Goal: Task Accomplishment & Management: Manage account settings

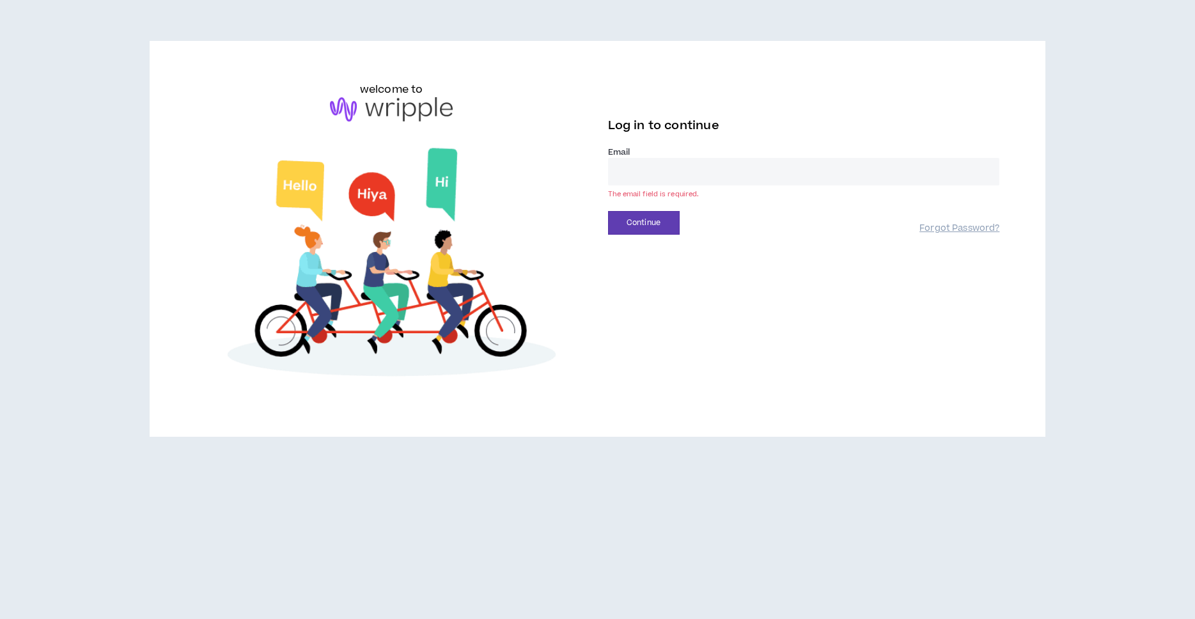
click at [669, 175] on input "email" at bounding box center [804, 172] width 392 height 28
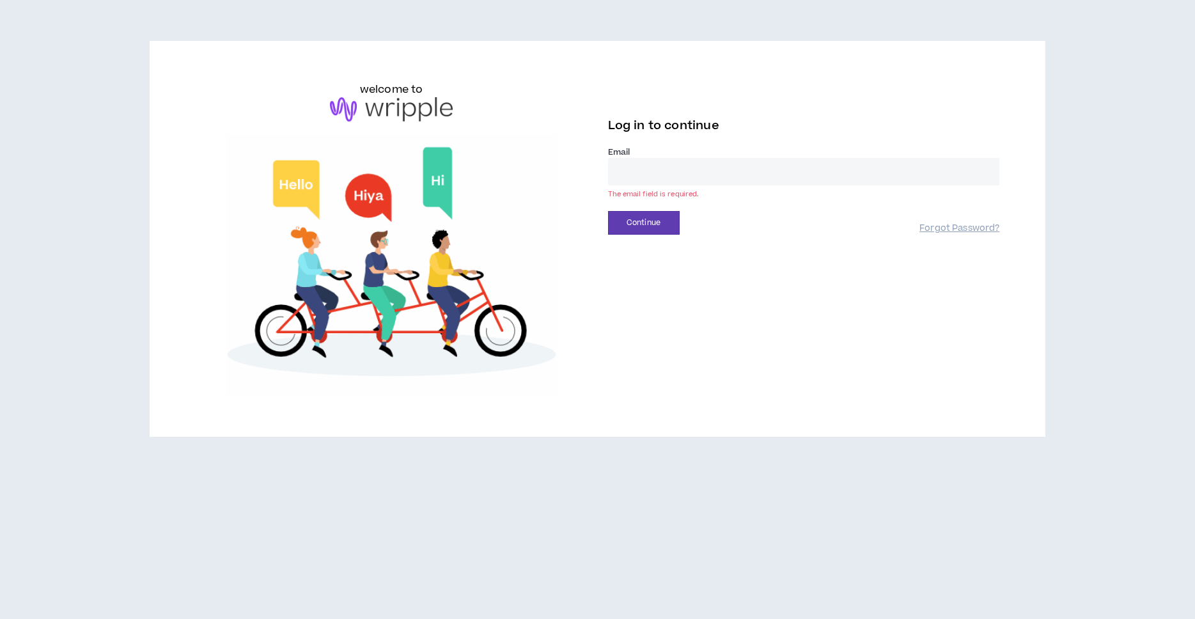
click at [671, 175] on input "email" at bounding box center [804, 172] width 392 height 28
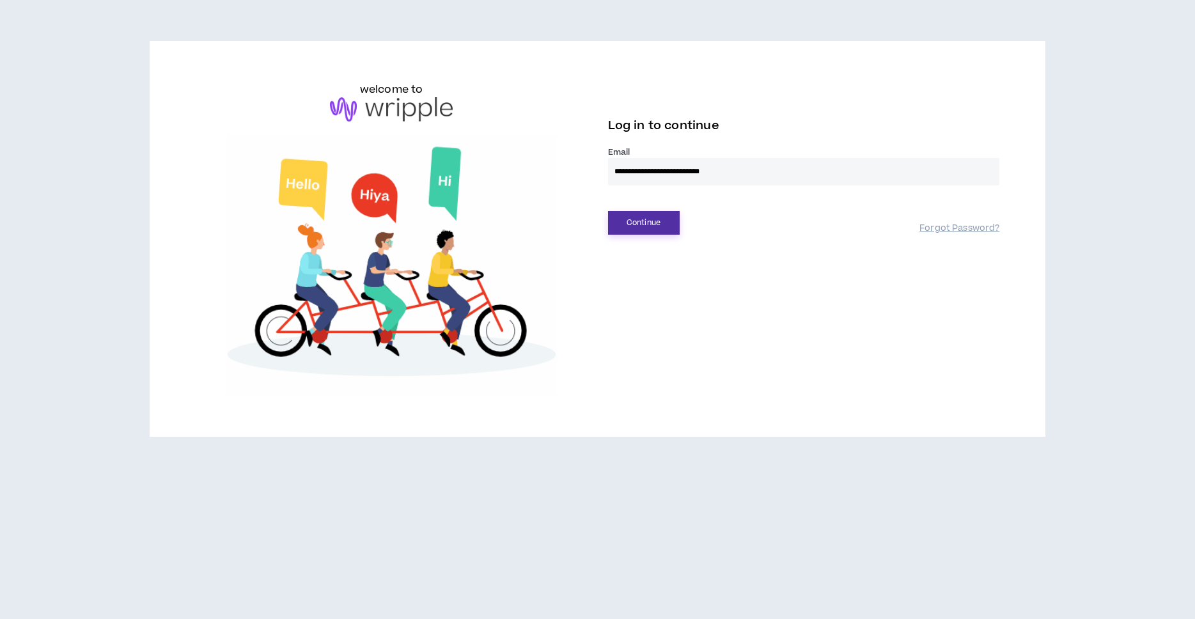
type input "**********"
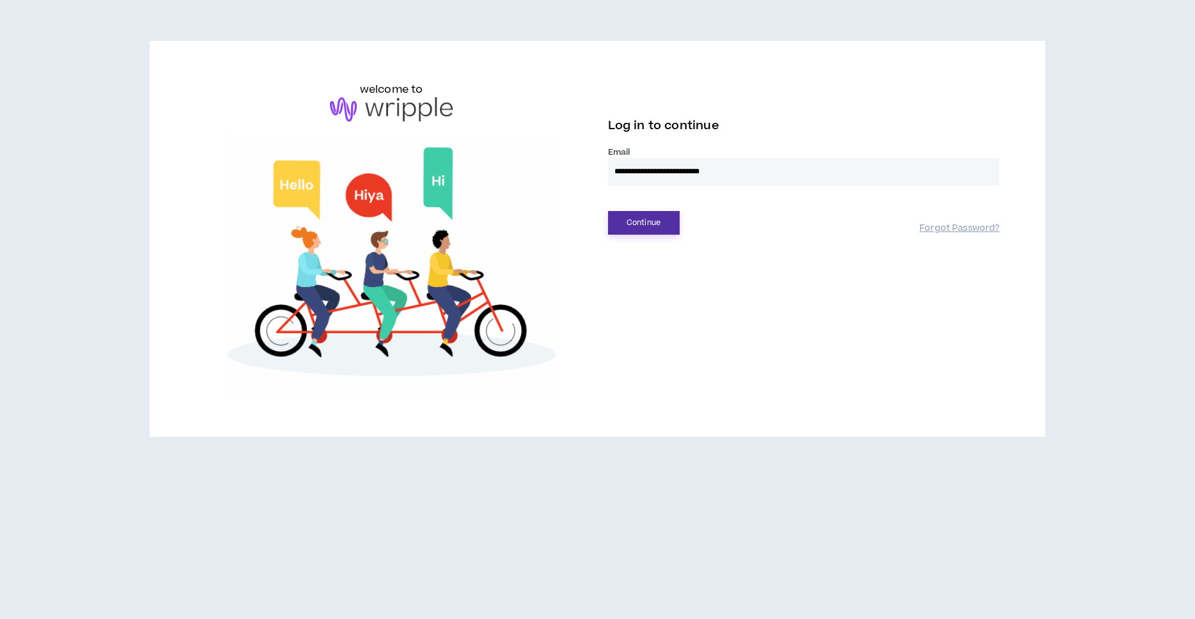
click at [643, 216] on button "Continue" at bounding box center [644, 223] width 72 height 24
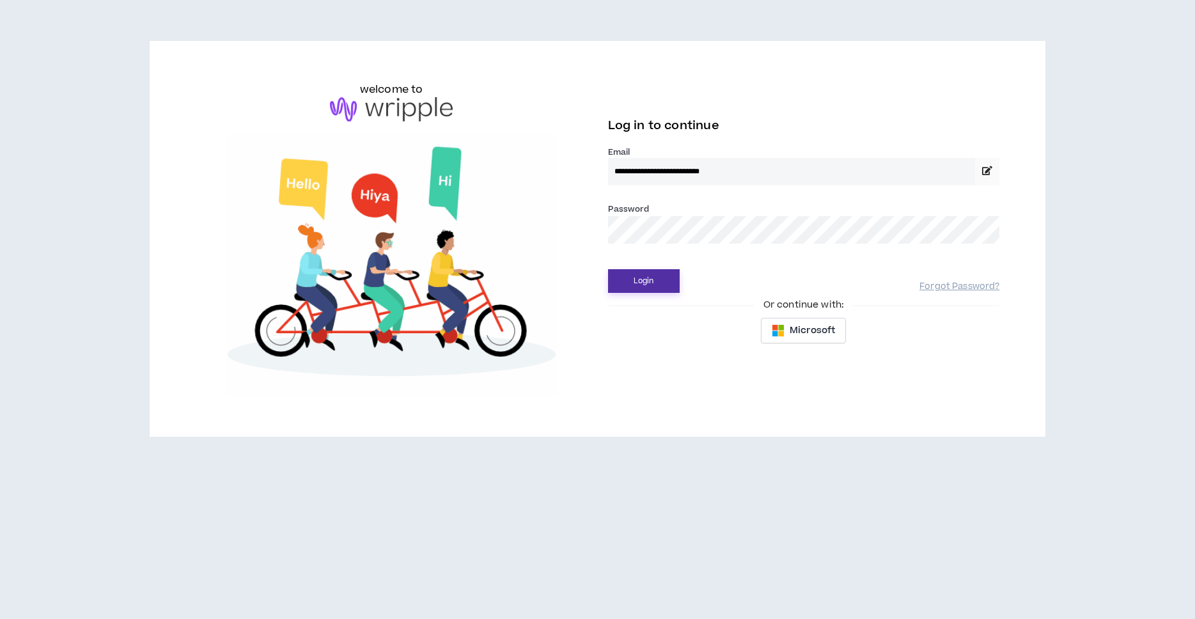
click at [641, 283] on button "Login" at bounding box center [644, 281] width 72 height 24
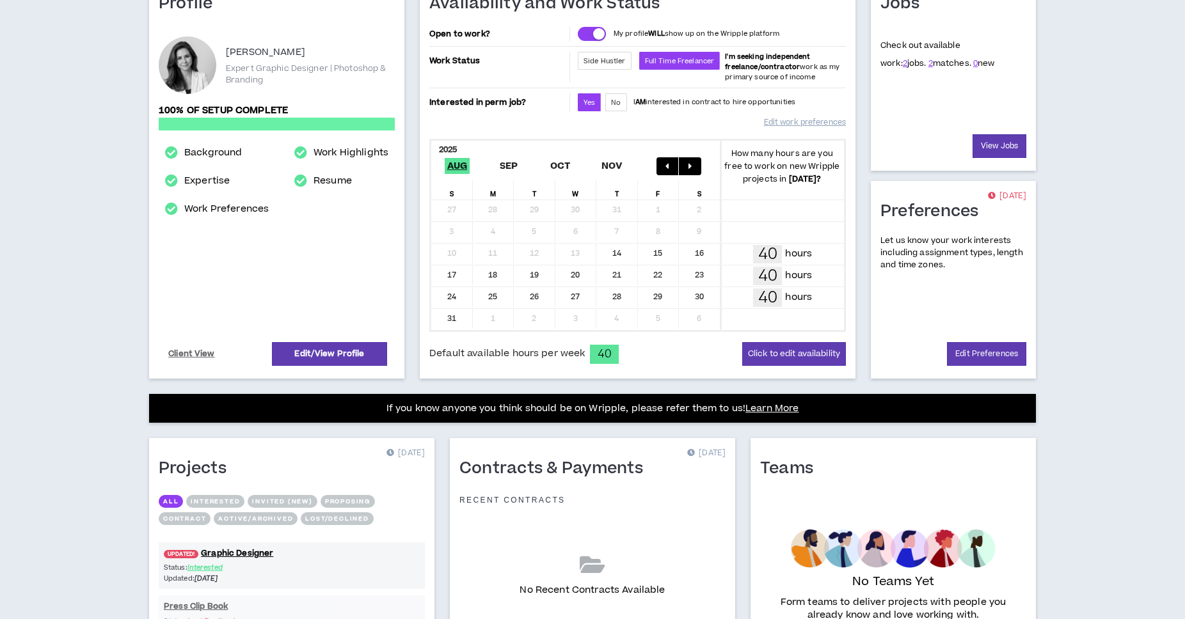
scroll to position [266, 0]
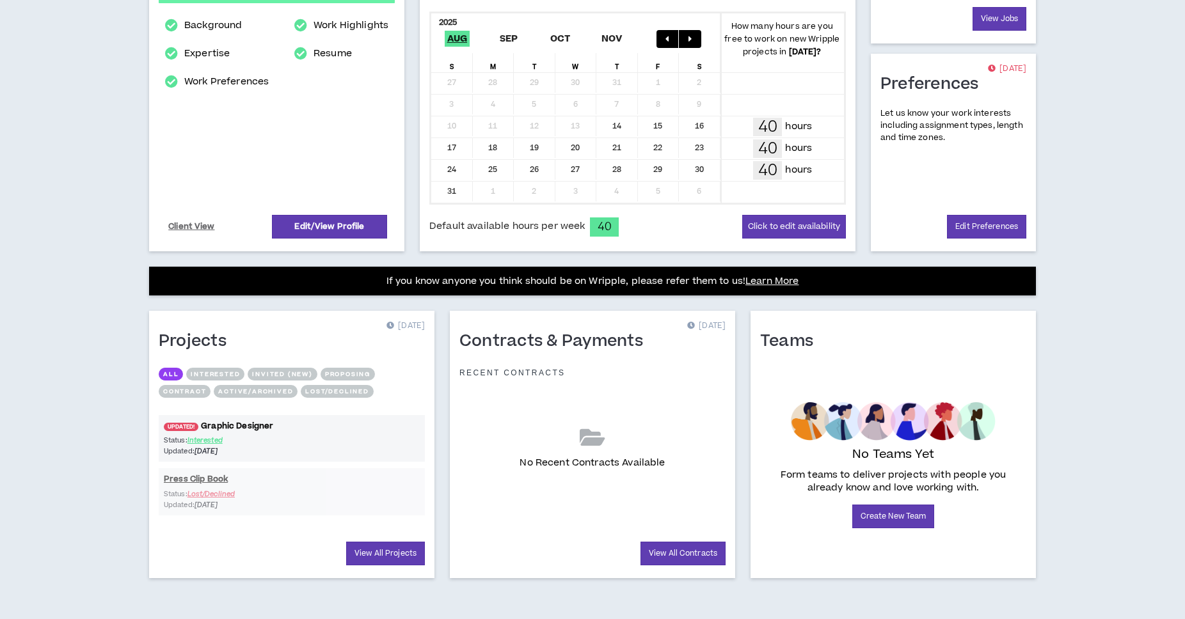
click at [262, 425] on link "UPDATED! Graphic Designer" at bounding box center [292, 426] width 266 height 12
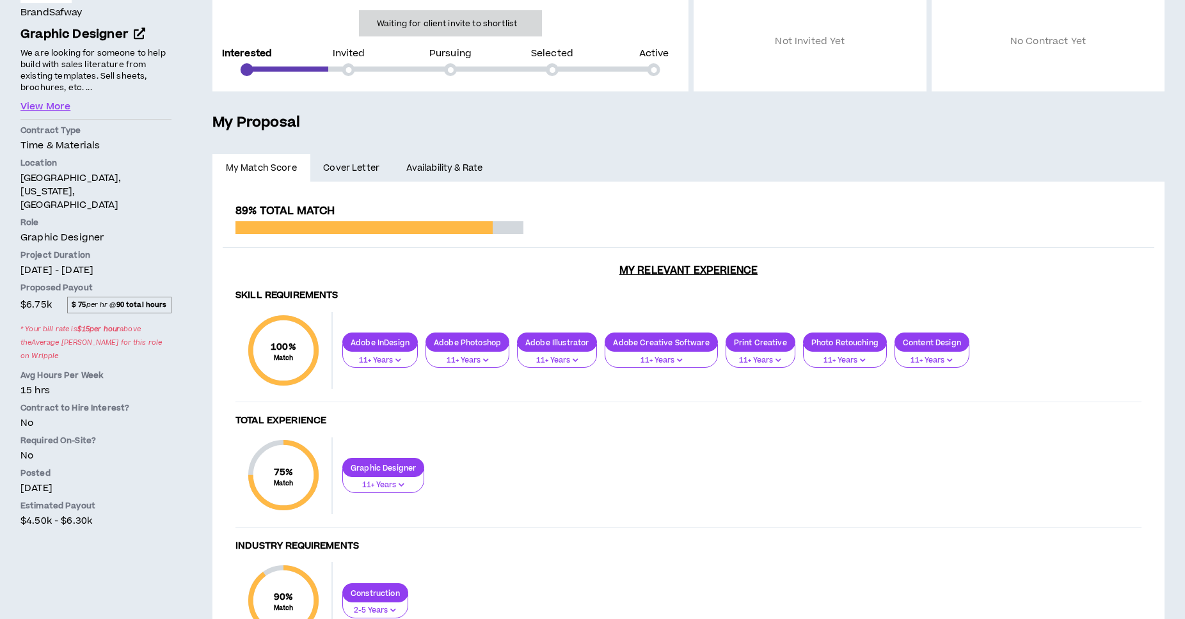
scroll to position [258, 0]
